Goal: Task Accomplishment & Management: Use online tool/utility

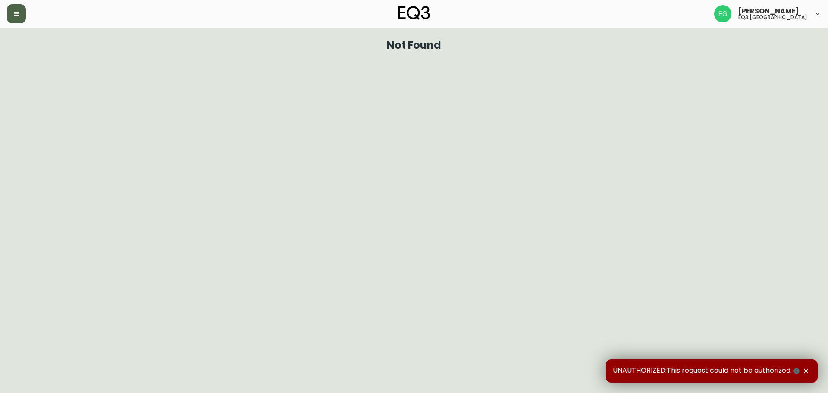
click at [13, 16] on button "button" at bounding box center [16, 13] width 19 height 19
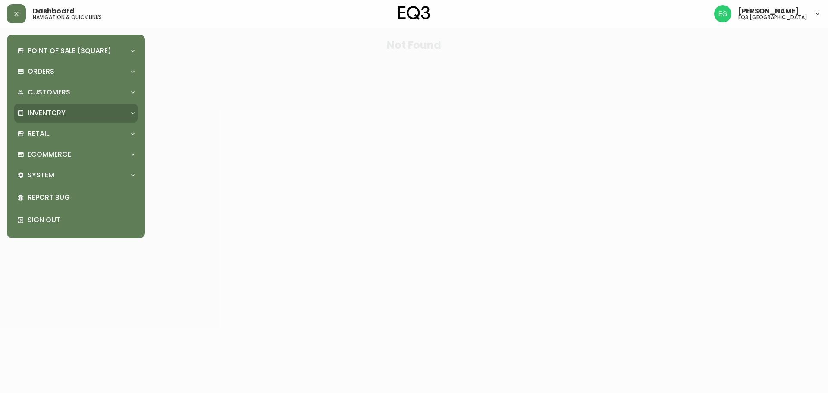
click at [79, 115] on div "Inventory" at bounding box center [71, 112] width 109 height 9
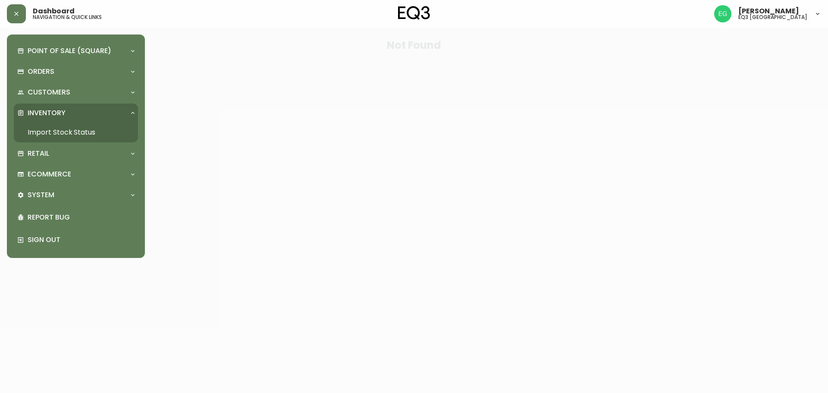
click at [75, 134] on link "Import Stock Status" at bounding box center [76, 133] width 124 height 20
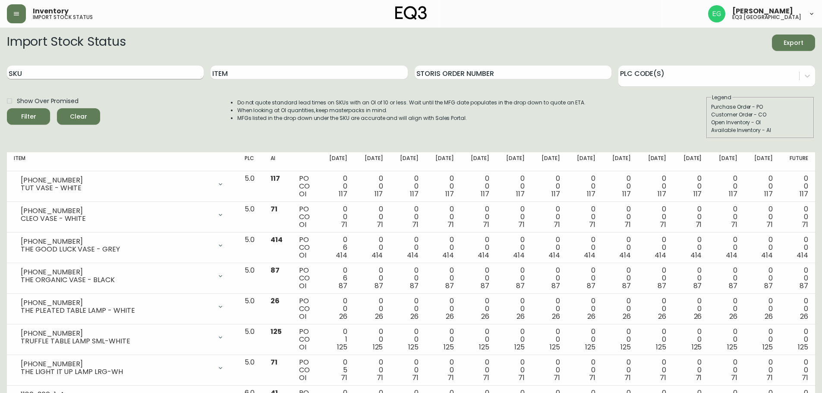
click at [152, 72] on input "SKU" at bounding box center [105, 73] width 197 height 14
click at [34, 66] on input "31" at bounding box center [105, 73] width 197 height 14
click at [45, 74] on input "3180-" at bounding box center [105, 73] width 197 height 14
click at [75, 80] on div "SKU 3180-259-" at bounding box center [105, 73] width 197 height 28
click at [73, 74] on input "3180-259-" at bounding box center [105, 73] width 197 height 14
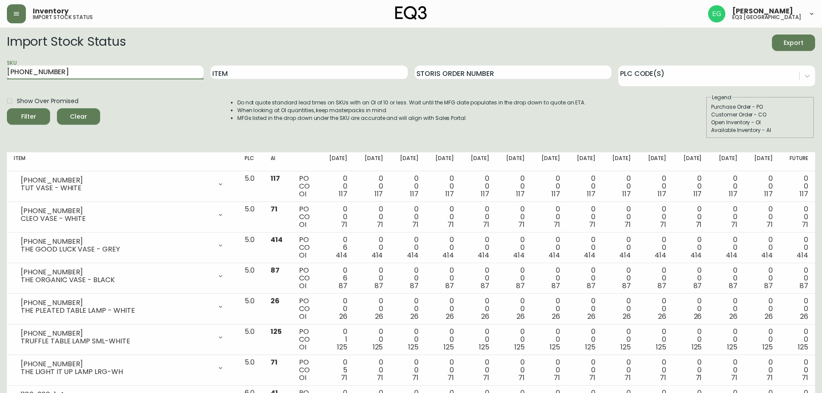
type input "[PHONE_NUMBER]"
click at [7, 108] on button "Filter" at bounding box center [28, 116] width 43 height 16
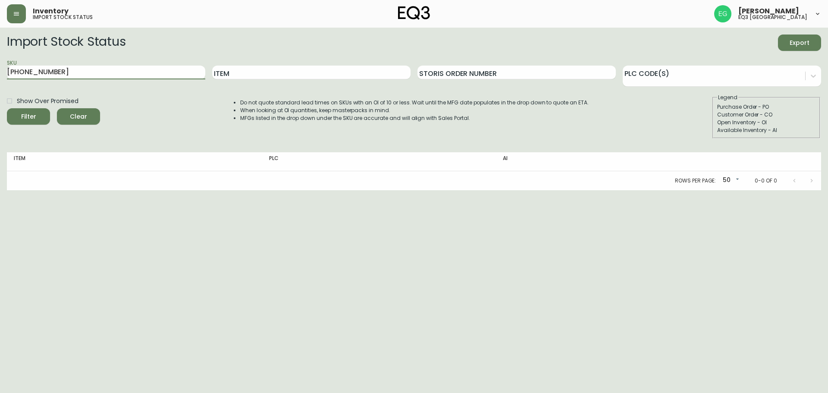
drag, startPoint x: 59, startPoint y: 69, endPoint x: 0, endPoint y: 82, distance: 60.6
click at [0, 80] on main "Import Stock Status Export SKU [PHONE_NUMBER] Item Storis Order Number PLC Code…" at bounding box center [414, 109] width 828 height 163
click at [289, 69] on input "Item" at bounding box center [311, 73] width 198 height 14
type input "anchor"
click at [7, 108] on button "Filter" at bounding box center [28, 116] width 43 height 16
